Goal: Check status: Check status

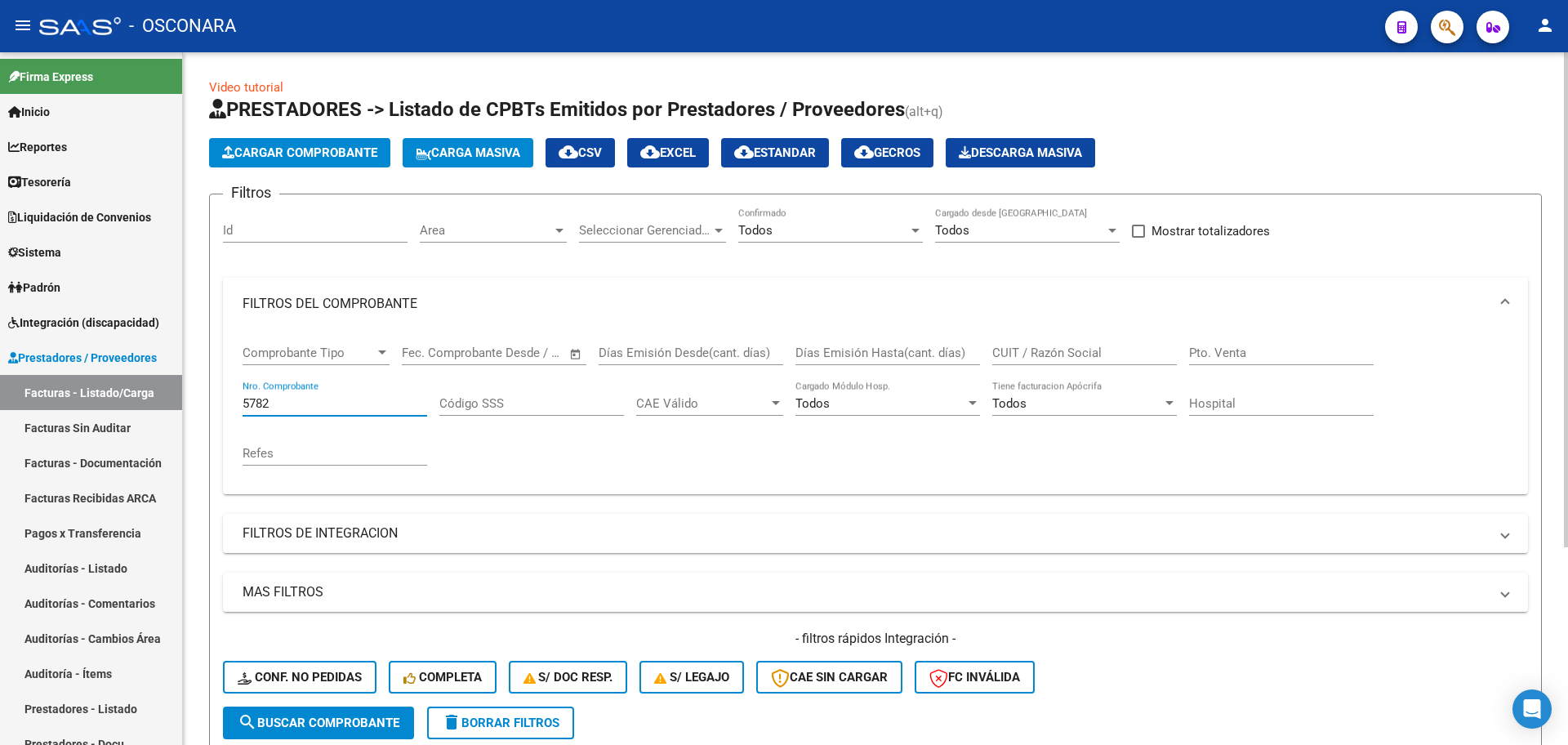
scroll to position [0, 658]
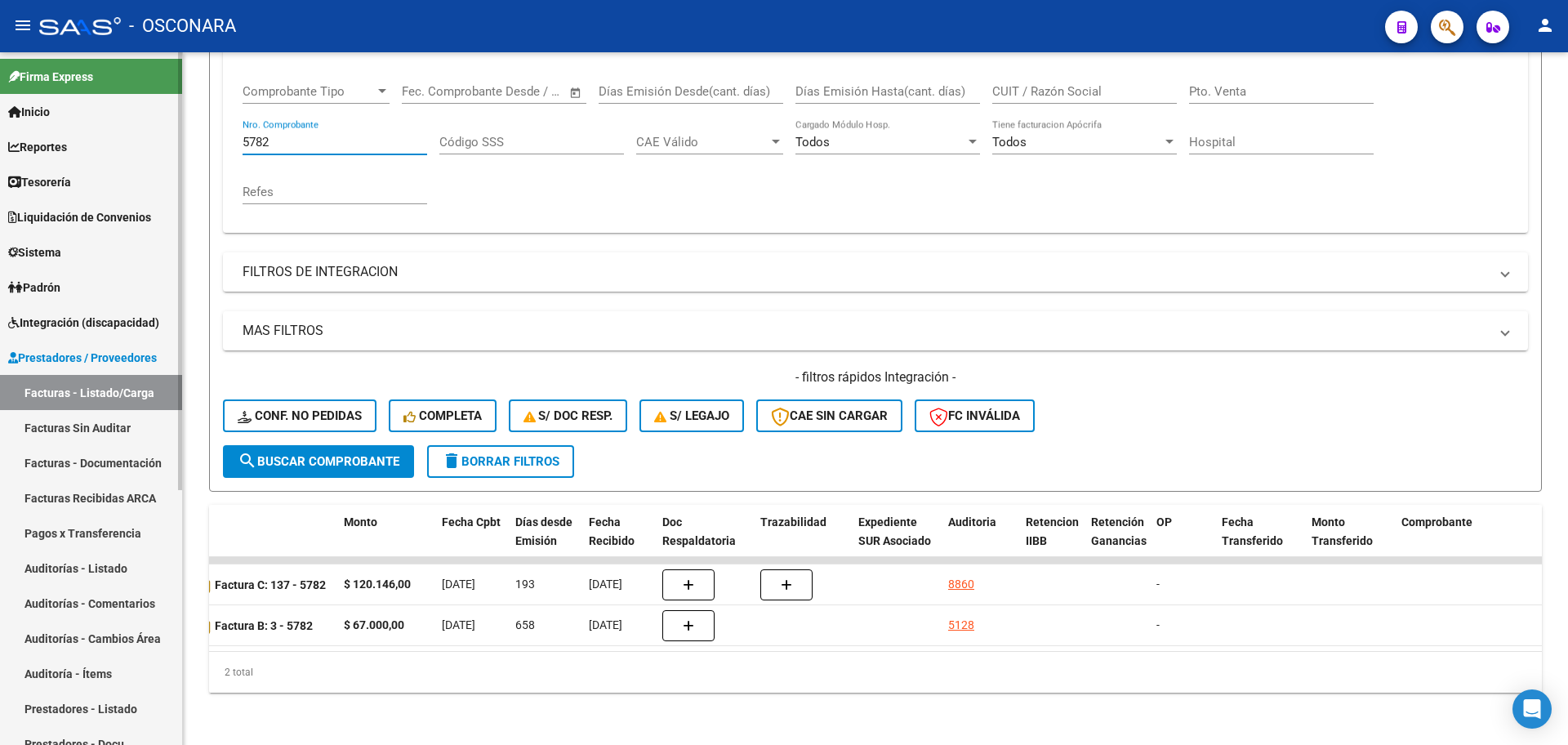
drag, startPoint x: 343, startPoint y: 132, endPoint x: 0, endPoint y: 92, distance: 345.3
click at [0, 92] on mat-sidenav-container "Firma Express Inicio Calendario SSS Instructivos Contacto OS Reportes Tablero d…" at bounding box center [784, 399] width 1568 height 692
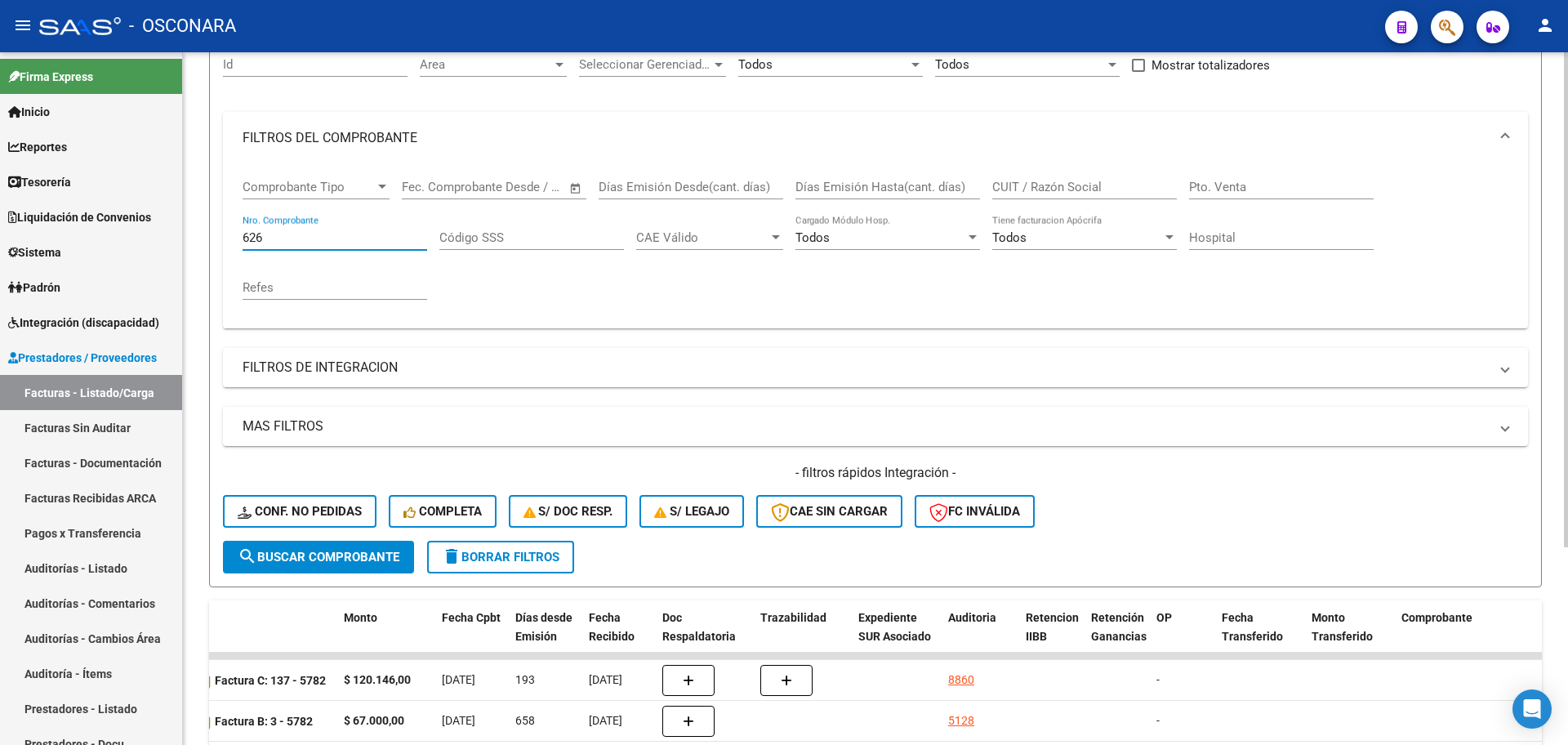
scroll to position [73, 0]
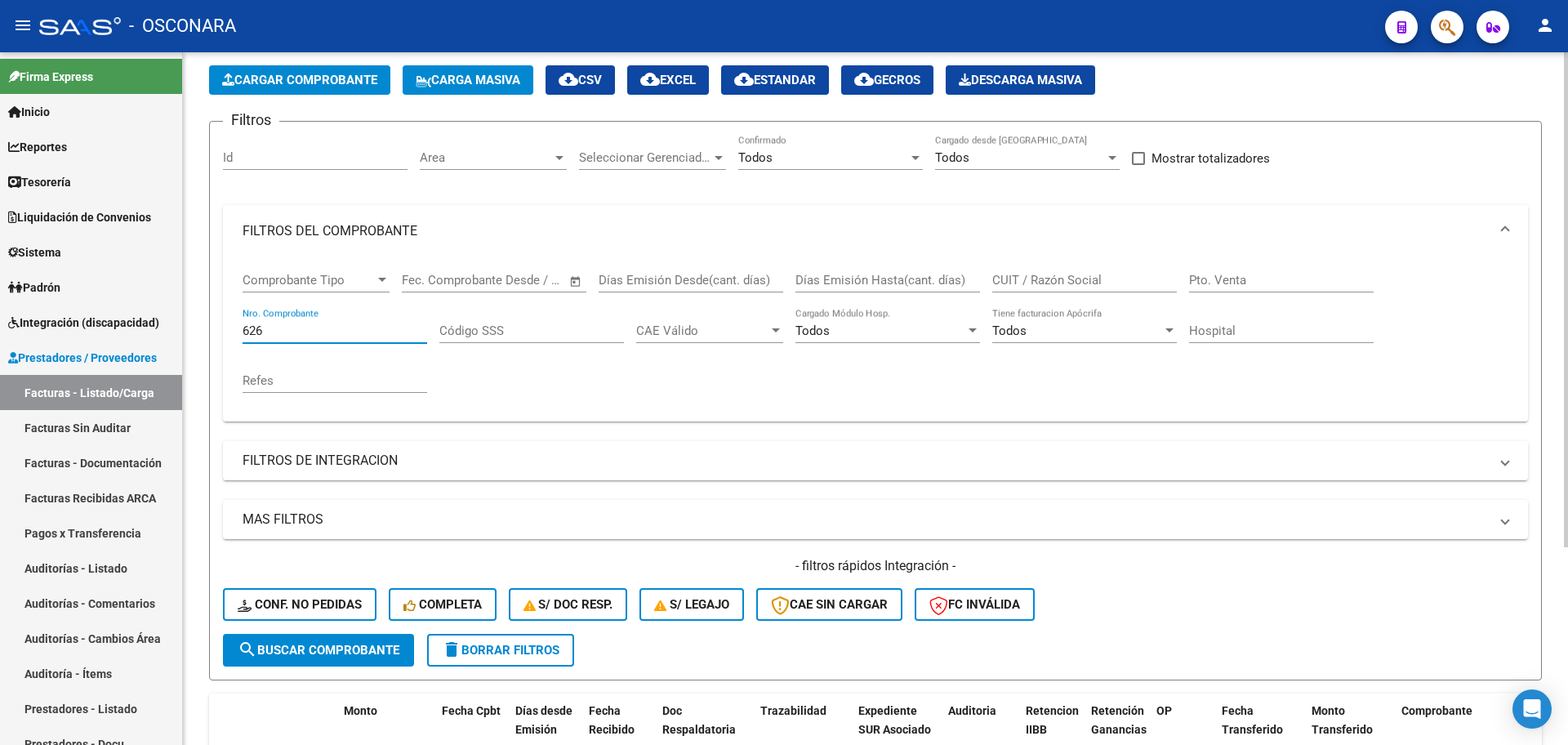
type input "626"
drag, startPoint x: 1285, startPoint y: 284, endPoint x: 1284, endPoint y: 272, distance: 12.0
click at [1285, 274] on input "Pto. Venta" at bounding box center [1282, 280] width 185 height 15
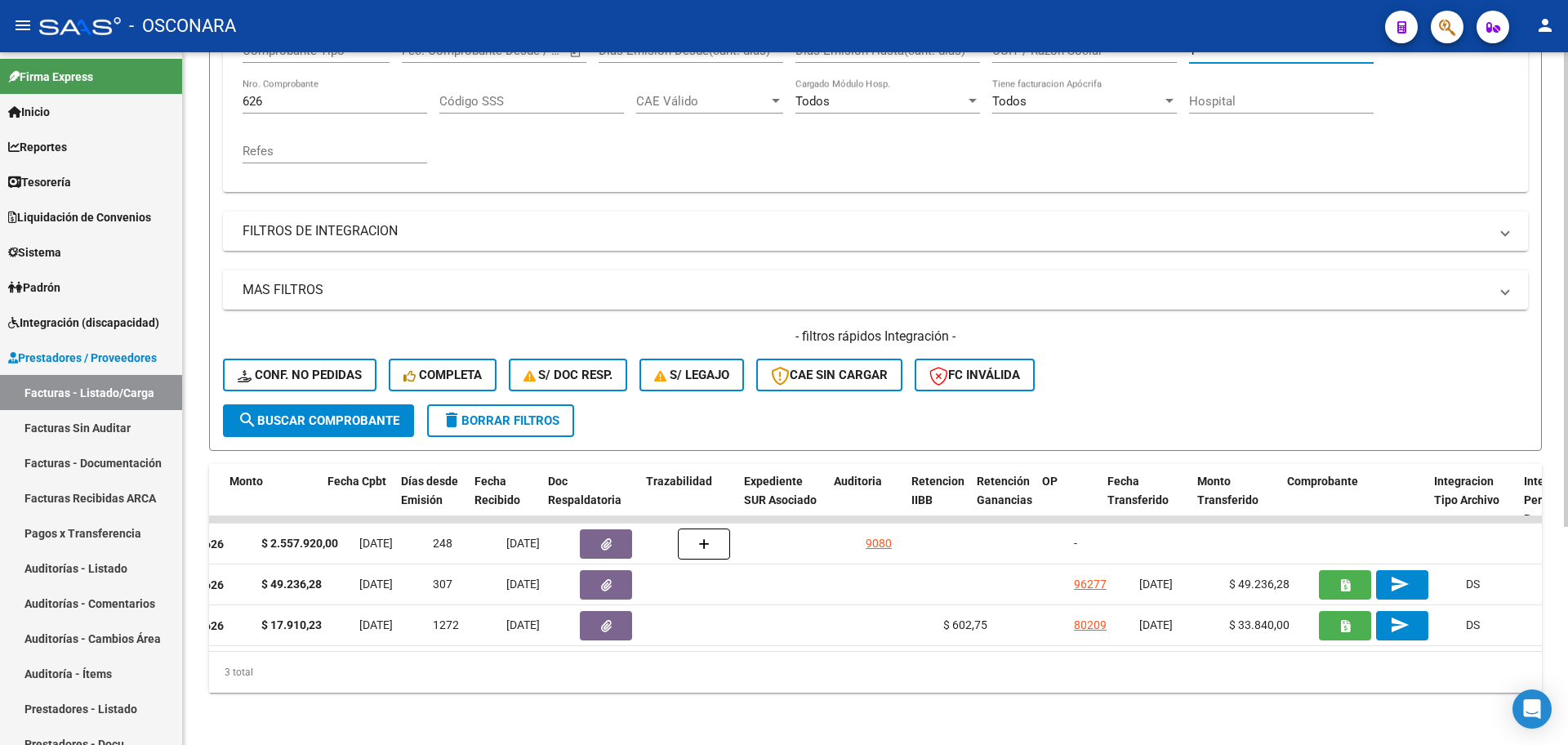
scroll to position [0, 779]
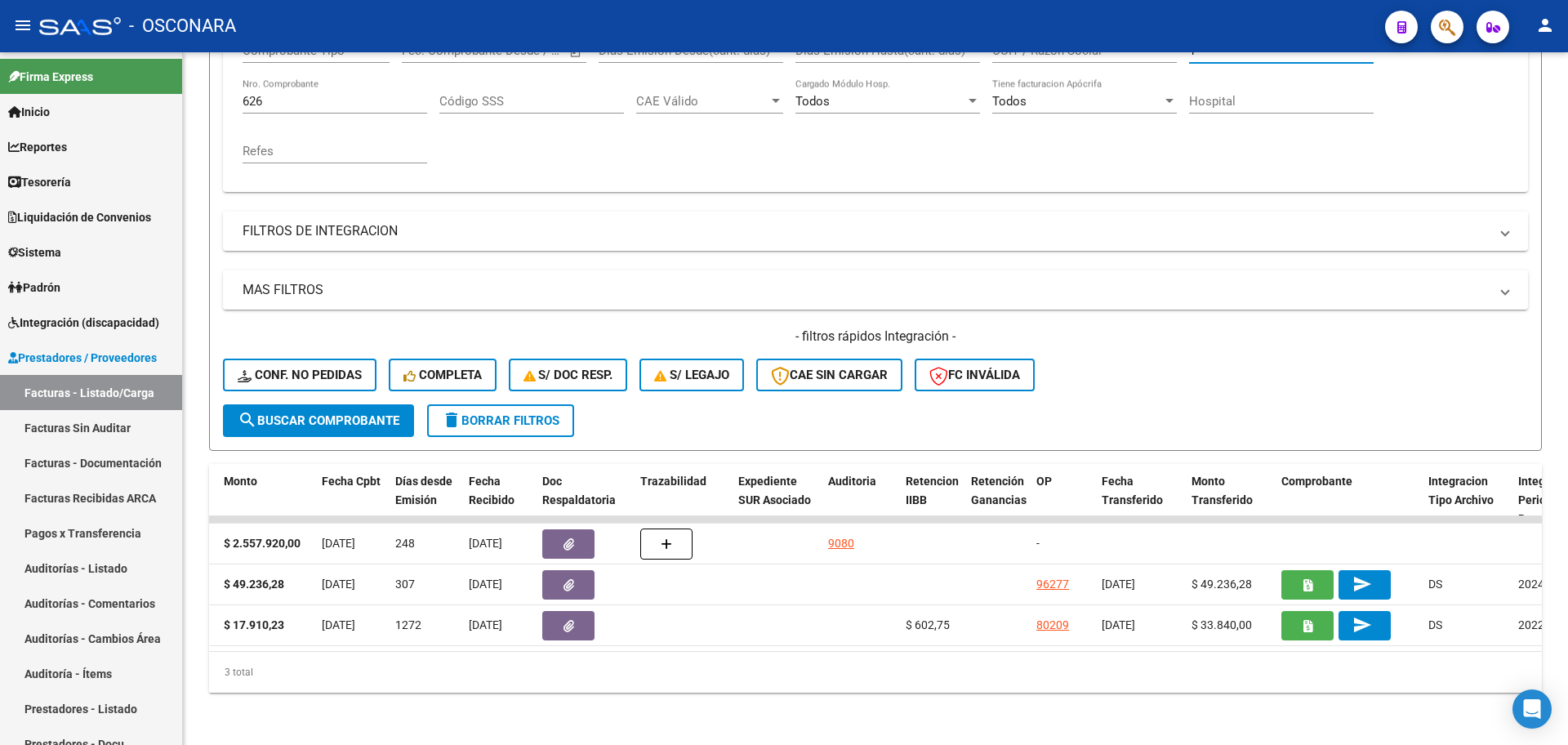
type input "1"
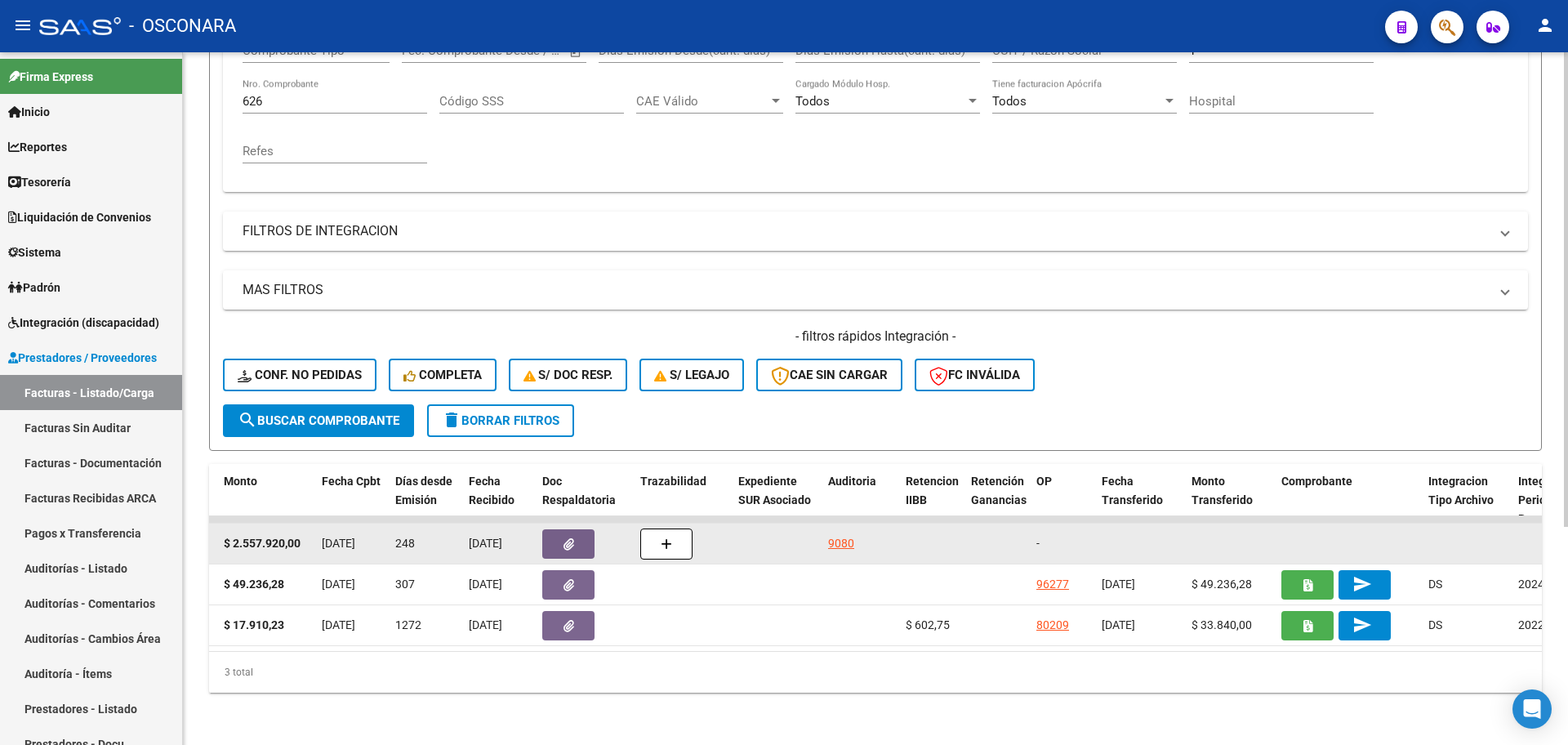
drag, startPoint x: 1092, startPoint y: 523, endPoint x: 999, endPoint y: 534, distance: 93.6
click at [999, 534] on div "32569 Hospitales de Autogestión ENTE DE RECUPERACION DE FONDOS PARA EL FORTALEC…" at bounding box center [1536, 544] width 4211 height 41
drag, startPoint x: 1017, startPoint y: 541, endPoint x: 1031, endPoint y: 536, distance: 14.9
click at [1017, 540] on datatable-body-cell at bounding box center [997, 544] width 65 height 40
drag, startPoint x: 1050, startPoint y: 528, endPoint x: 1021, endPoint y: 544, distance: 33.1
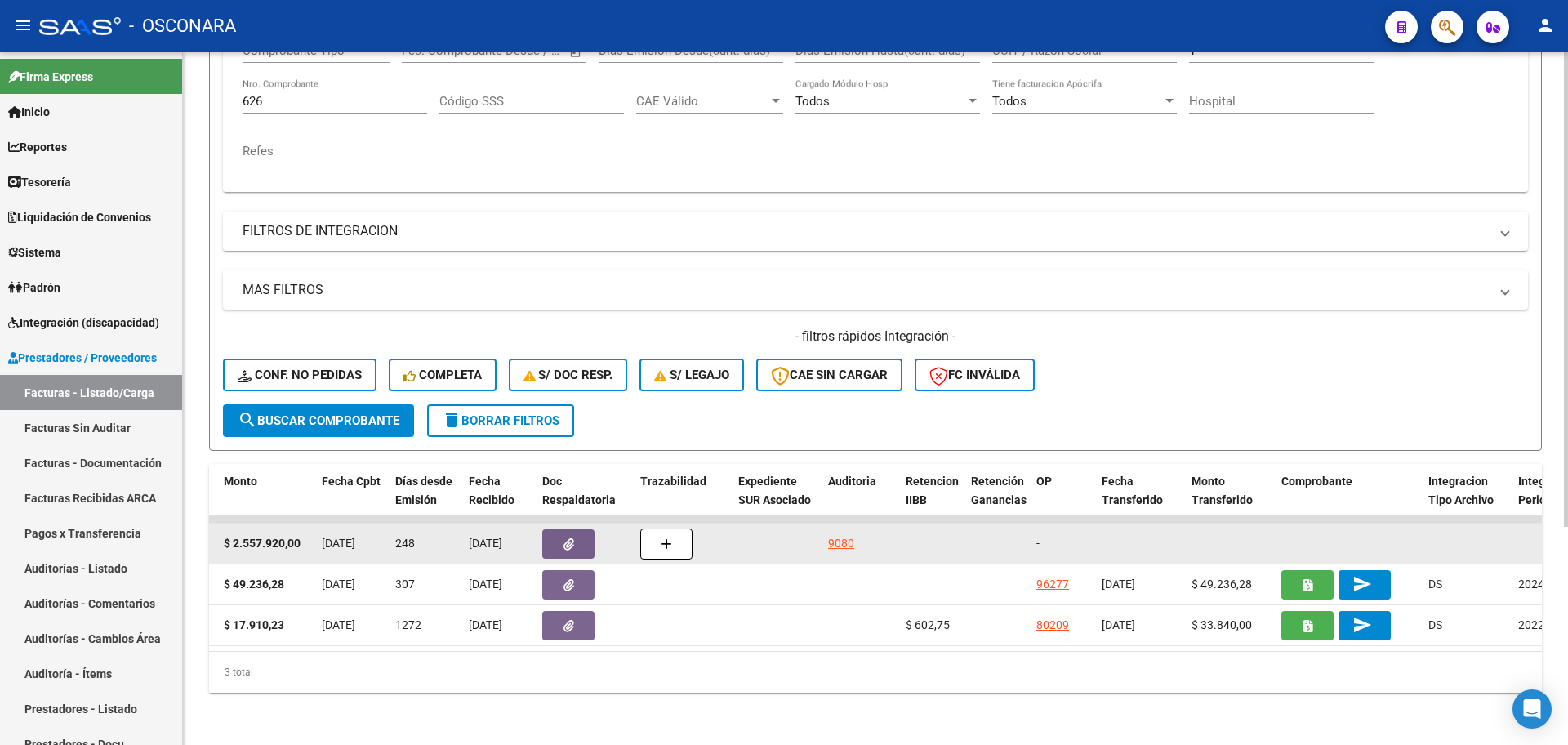
click at [1002, 533] on div "32569 Hospitales de Autogestión ENTE DE RECUPERACION DE FONDOS PARA EL FORTALEC…" at bounding box center [1536, 544] width 4211 height 41
click at [1031, 540] on datatable-body-cell "-" at bounding box center [1062, 544] width 65 height 40
